Goal: Obtain resource: Obtain resource

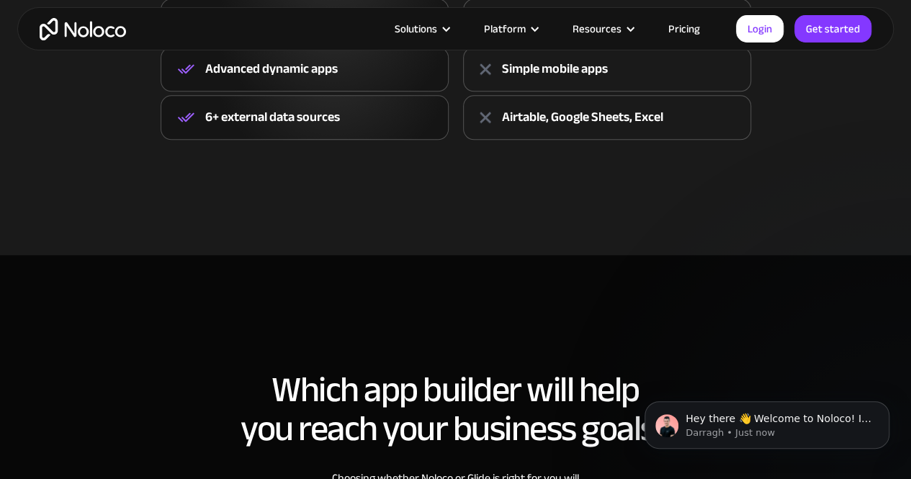
scroll to position [792, 0]
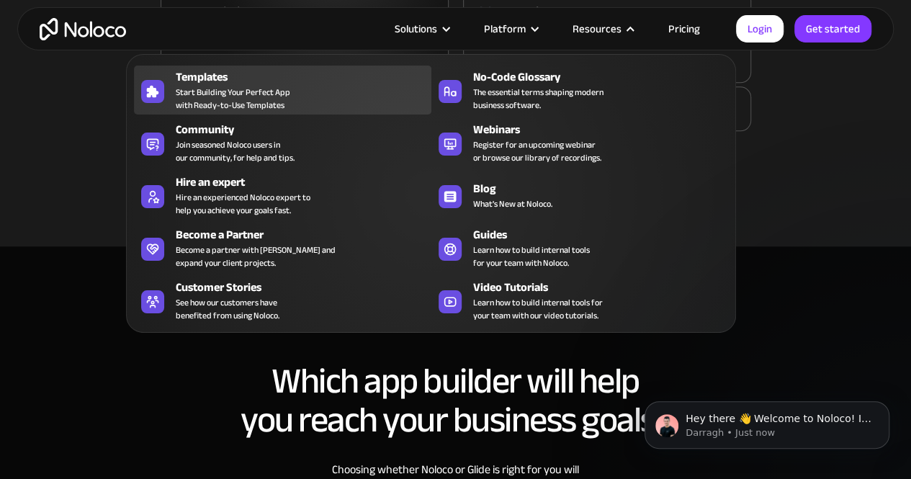
click at [227, 96] on span "Start Building Your Perfect App with Ready-to-Use Templates" at bounding box center [233, 99] width 115 height 26
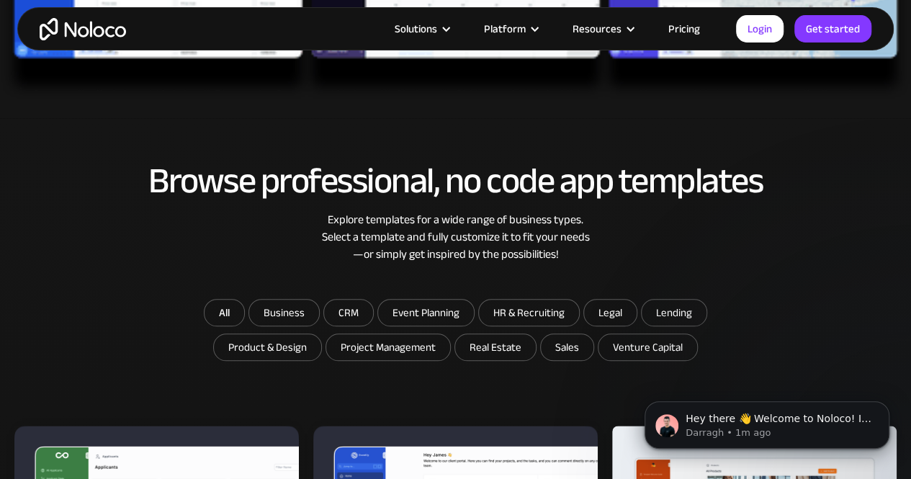
scroll to position [216, 0]
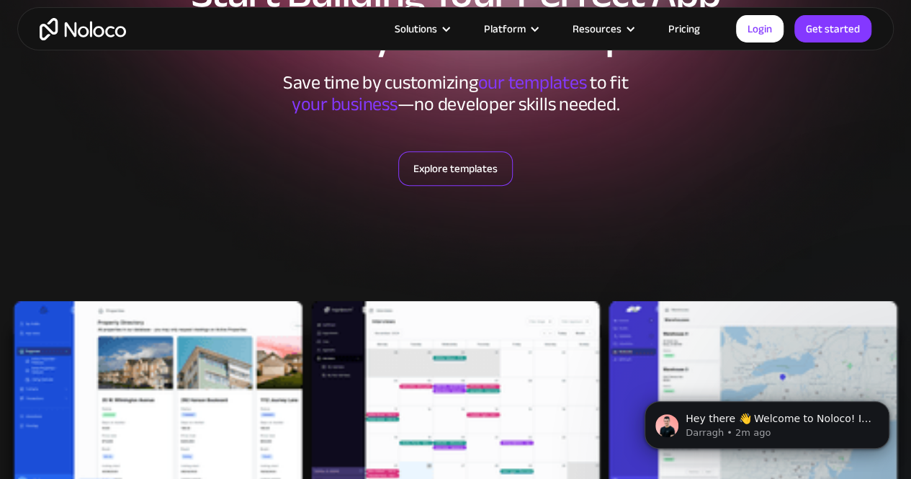
click at [451, 155] on link "Explore templates" at bounding box center [455, 168] width 115 height 35
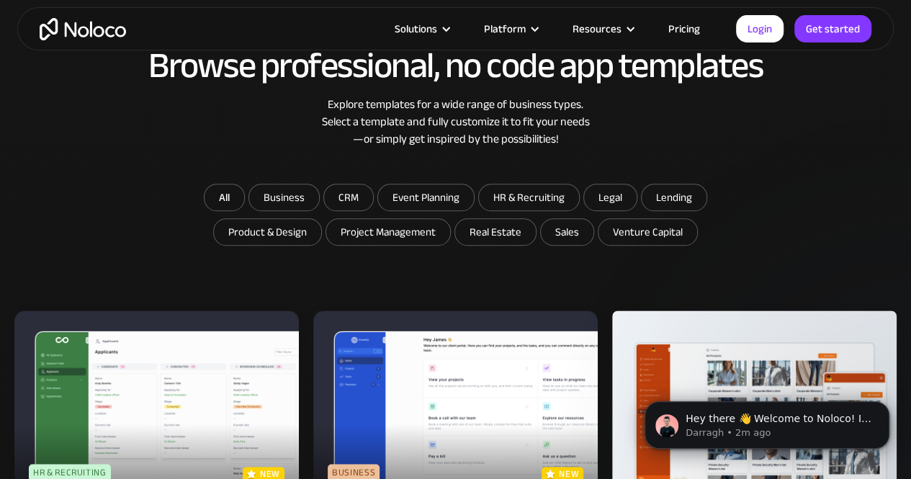
scroll to position [766, 0]
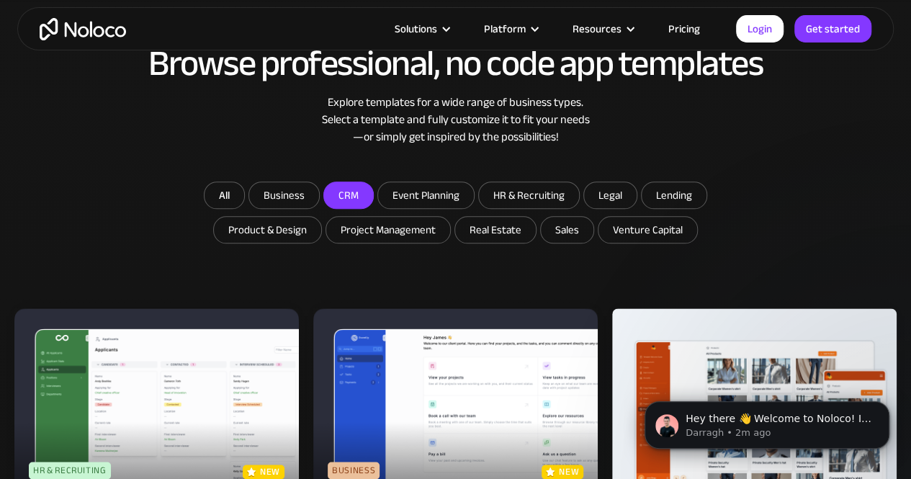
click at [344, 197] on input "CRM" at bounding box center [348, 195] width 49 height 26
checkbox input "true"
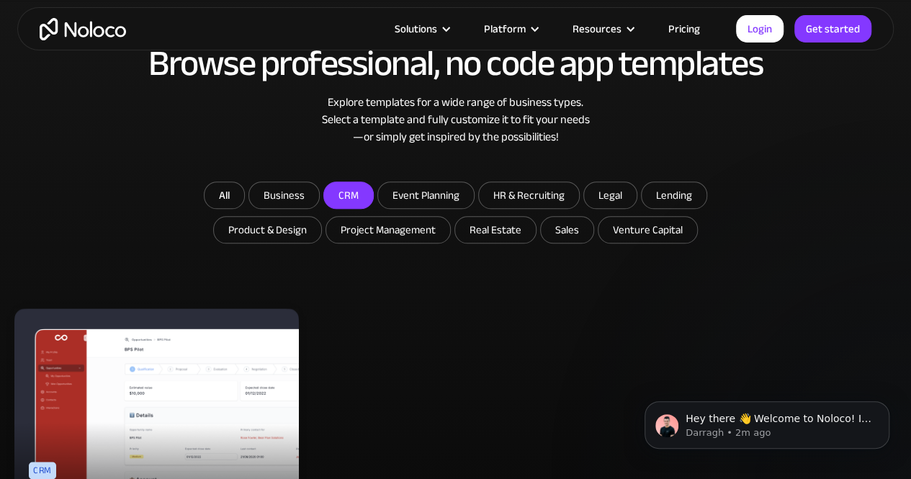
scroll to position [982, 0]
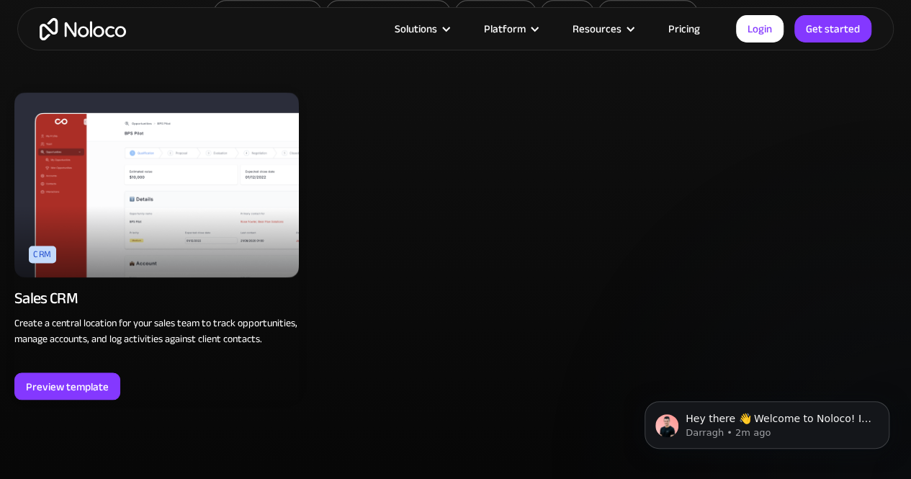
click at [145, 192] on img at bounding box center [156, 184] width 284 height 185
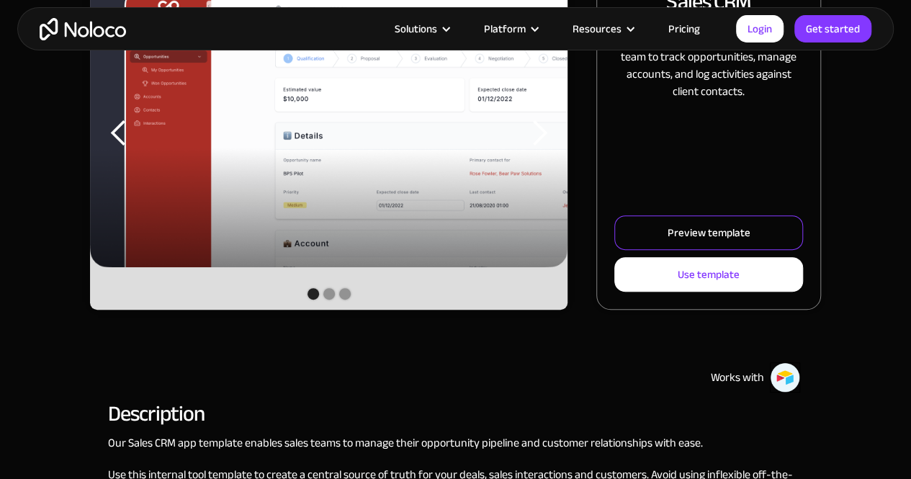
click at [691, 235] on div "Preview template" at bounding box center [709, 232] width 83 height 19
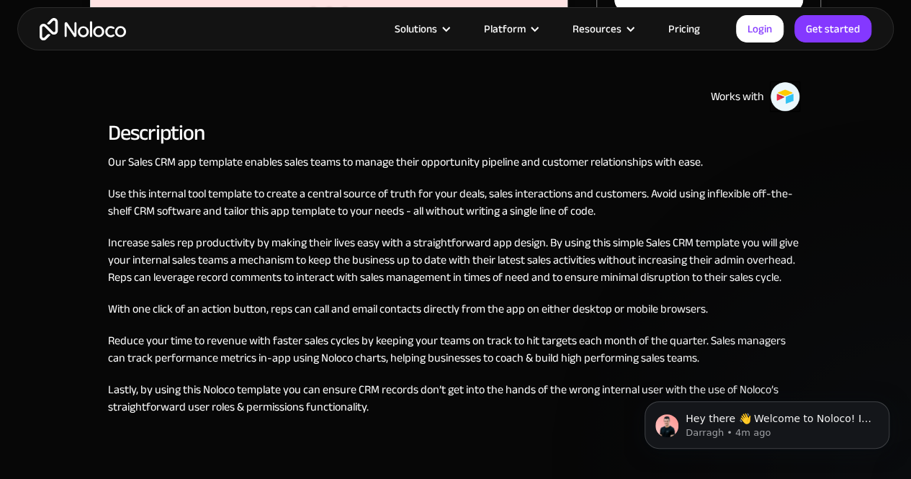
scroll to position [648, 0]
